Goal: Task Accomplishment & Management: Complete application form

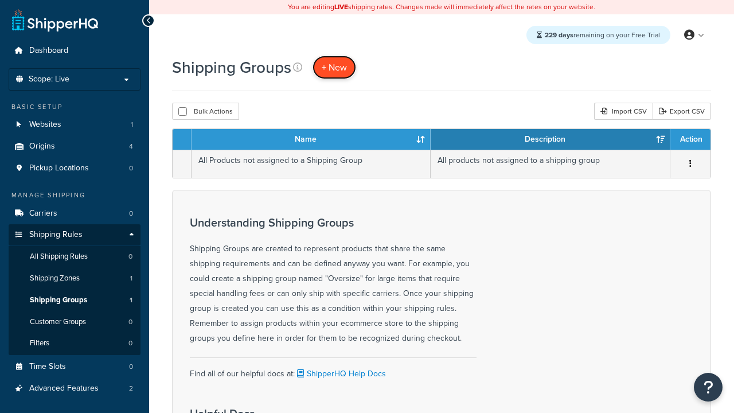
click at [335, 67] on span "+ New" at bounding box center [334, 67] width 25 height 13
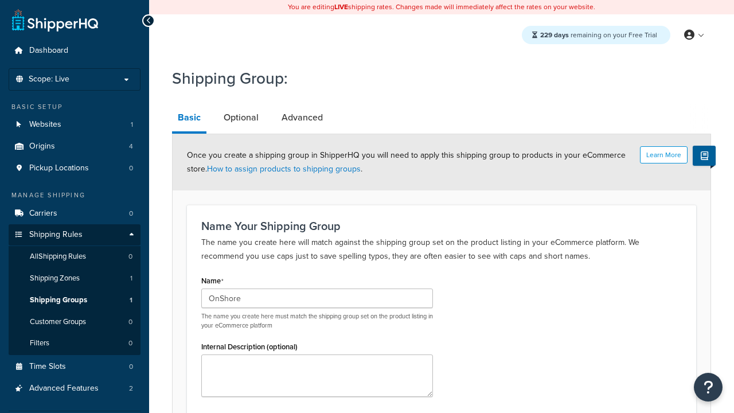
type input "OnShore"
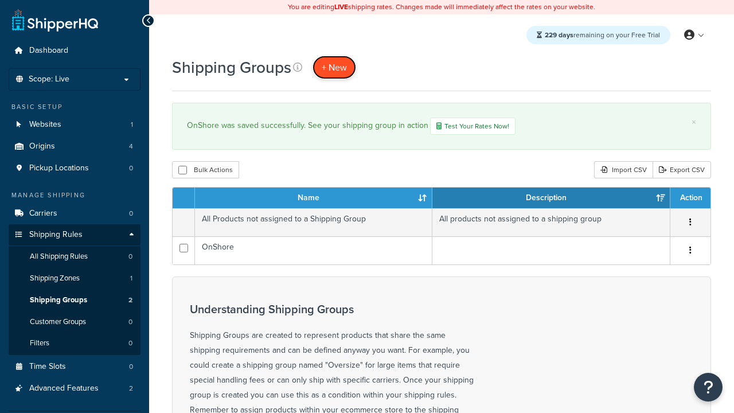
click at [335, 67] on span "+ New" at bounding box center [334, 67] width 25 height 13
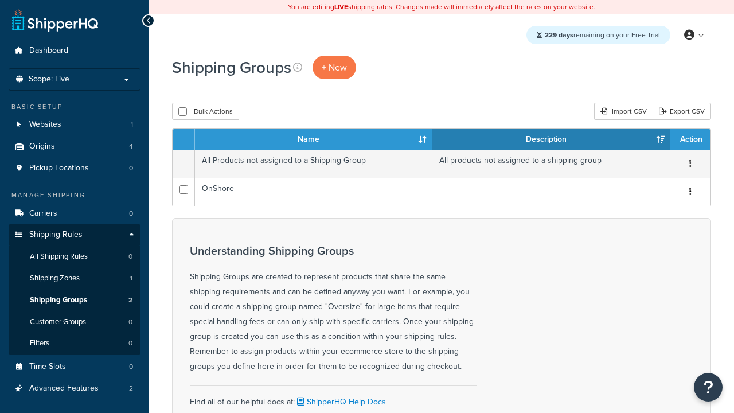
click at [314, 140] on th "Name" at bounding box center [314, 139] width 238 height 21
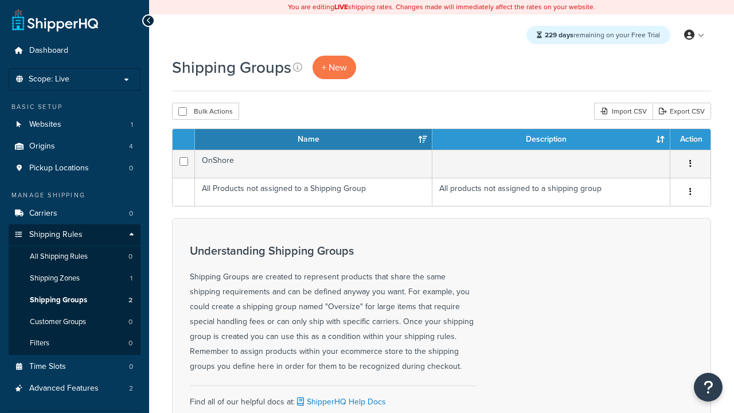
click at [551, 140] on th "Description" at bounding box center [552, 139] width 238 height 21
click at [690, 140] on th "Action" at bounding box center [691, 139] width 40 height 21
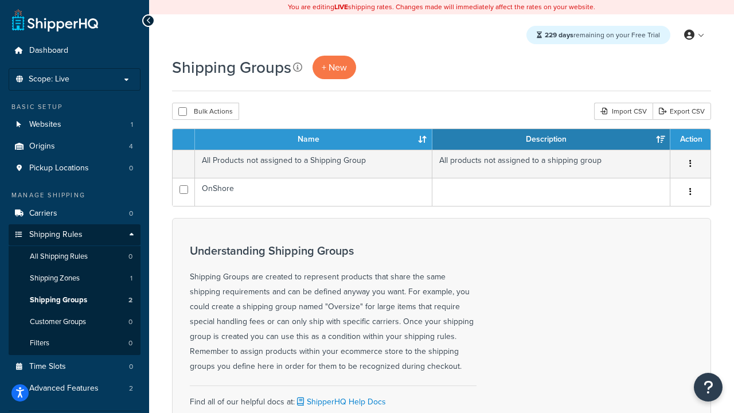
click at [690, 140] on th "Action" at bounding box center [691, 139] width 40 height 21
click at [298, 67] on icon at bounding box center [297, 67] width 9 height 9
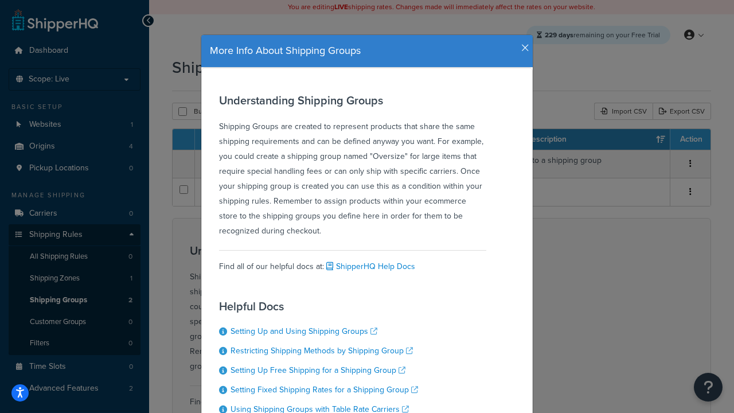
click at [523, 44] on icon "button" at bounding box center [526, 48] width 8 height 10
